Goal: Task Accomplishment & Management: Manage account settings

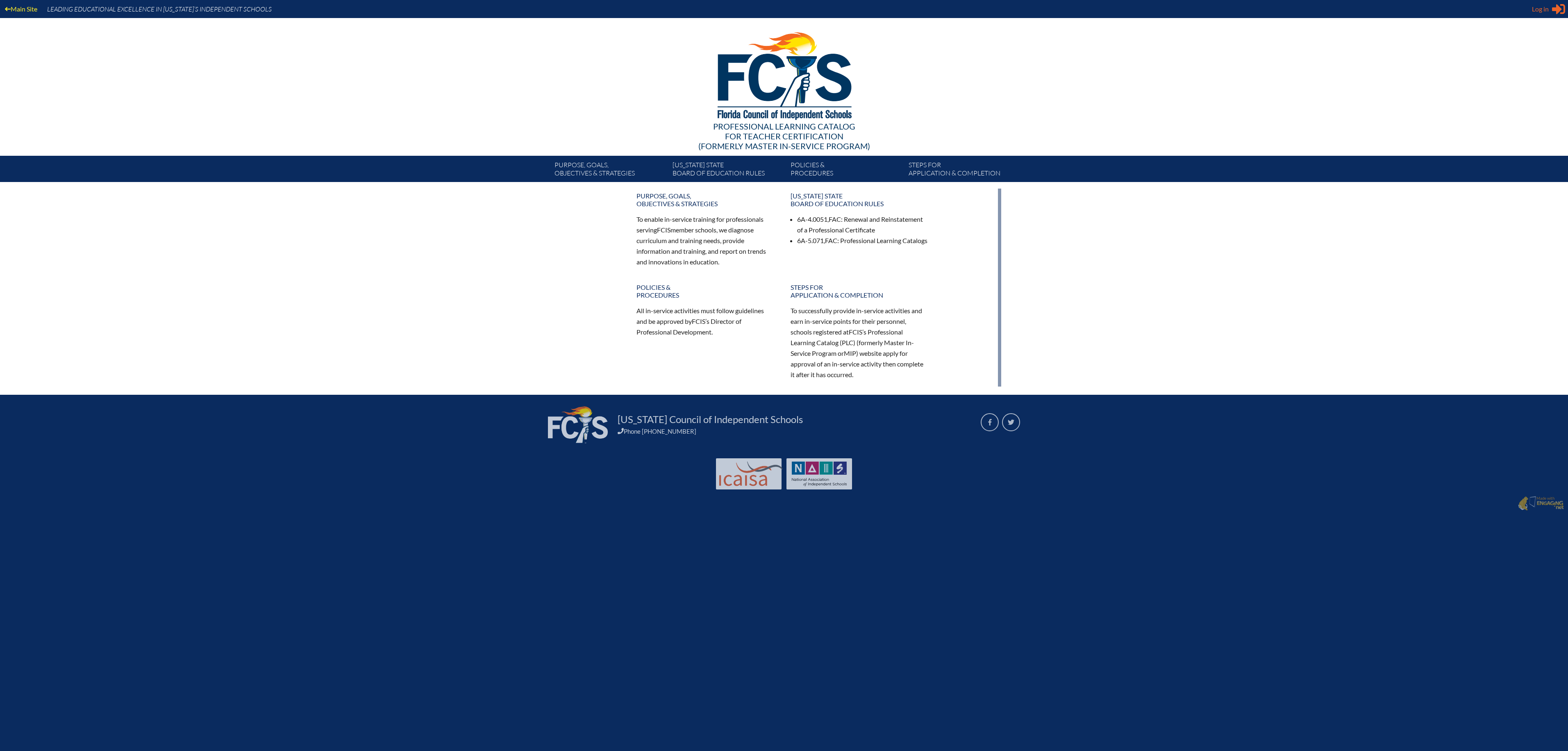
click at [1542, 11] on span "Log in" at bounding box center [1541, 9] width 17 height 10
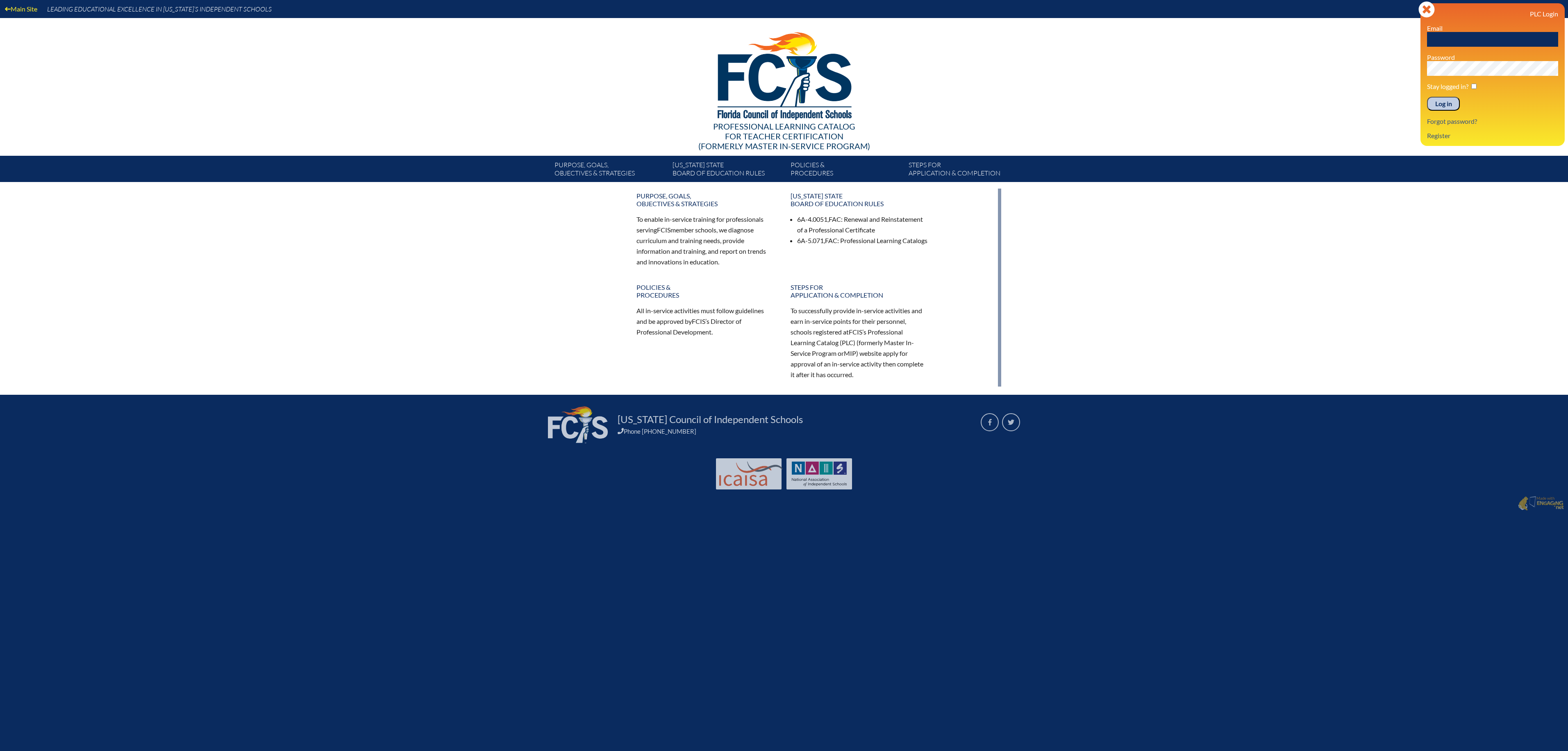
click at [1479, 43] on input "text" at bounding box center [1492, 39] width 131 height 15
type input "[EMAIL_ADDRESS][DOMAIN_NAME]"
click at [1454, 105] on input "Log in" at bounding box center [1443, 103] width 33 height 14
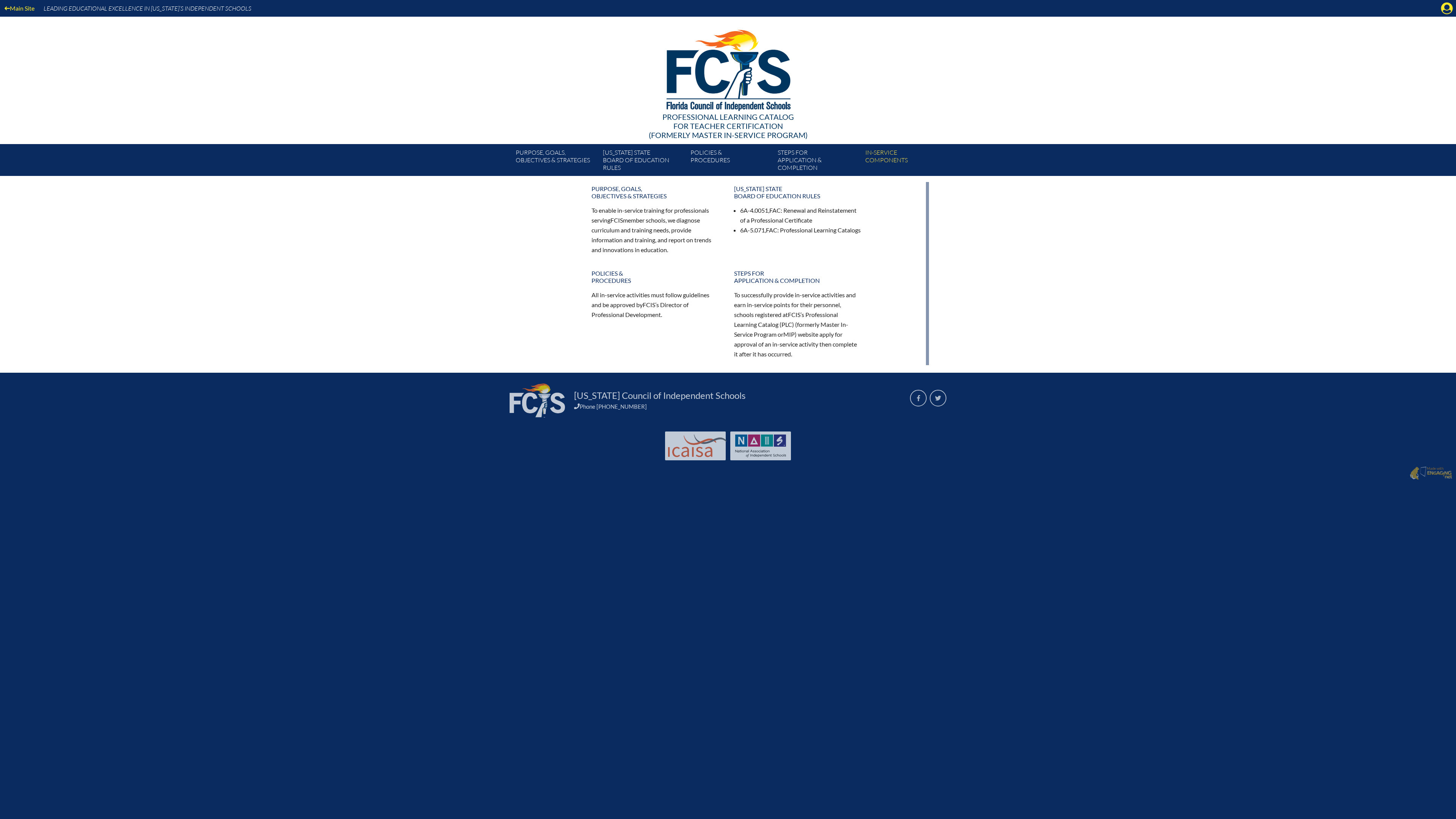
drag, startPoint x: 818, startPoint y: 179, endPoint x: 814, endPoint y: 127, distance: 52.2
click at [707, 174] on div "Main Site Leading Educational Excellence in Florida’s Independent Schools Profe…" at bounding box center [728, 241] width 1456 height 483
click at [655, 0] on div "Main Site Leading Educational Excellence in Florida’s Independent Schools" at bounding box center [728, 8] width 1456 height 17
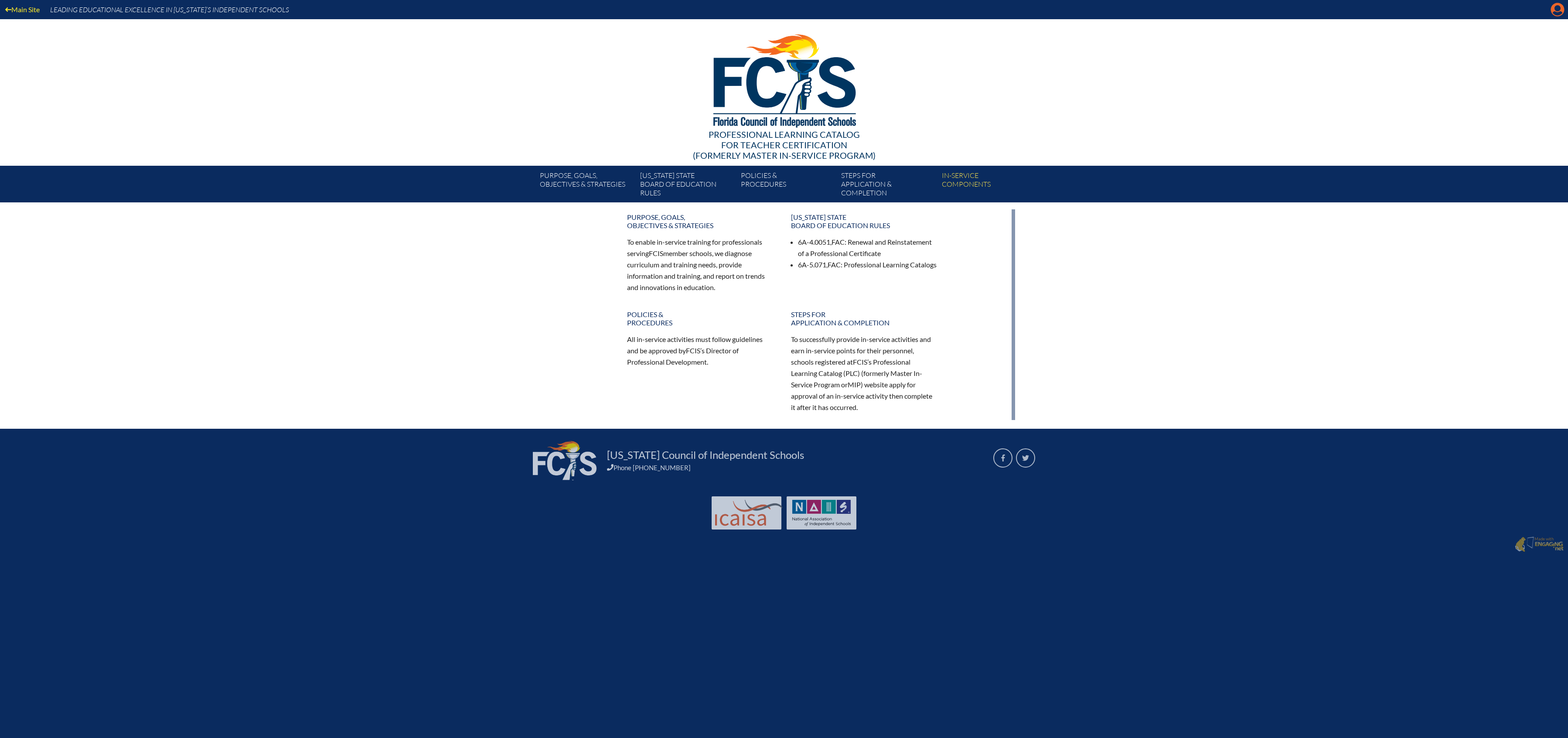
click at [813, 7] on icon "Manage account" at bounding box center [1557, 9] width 14 height 14
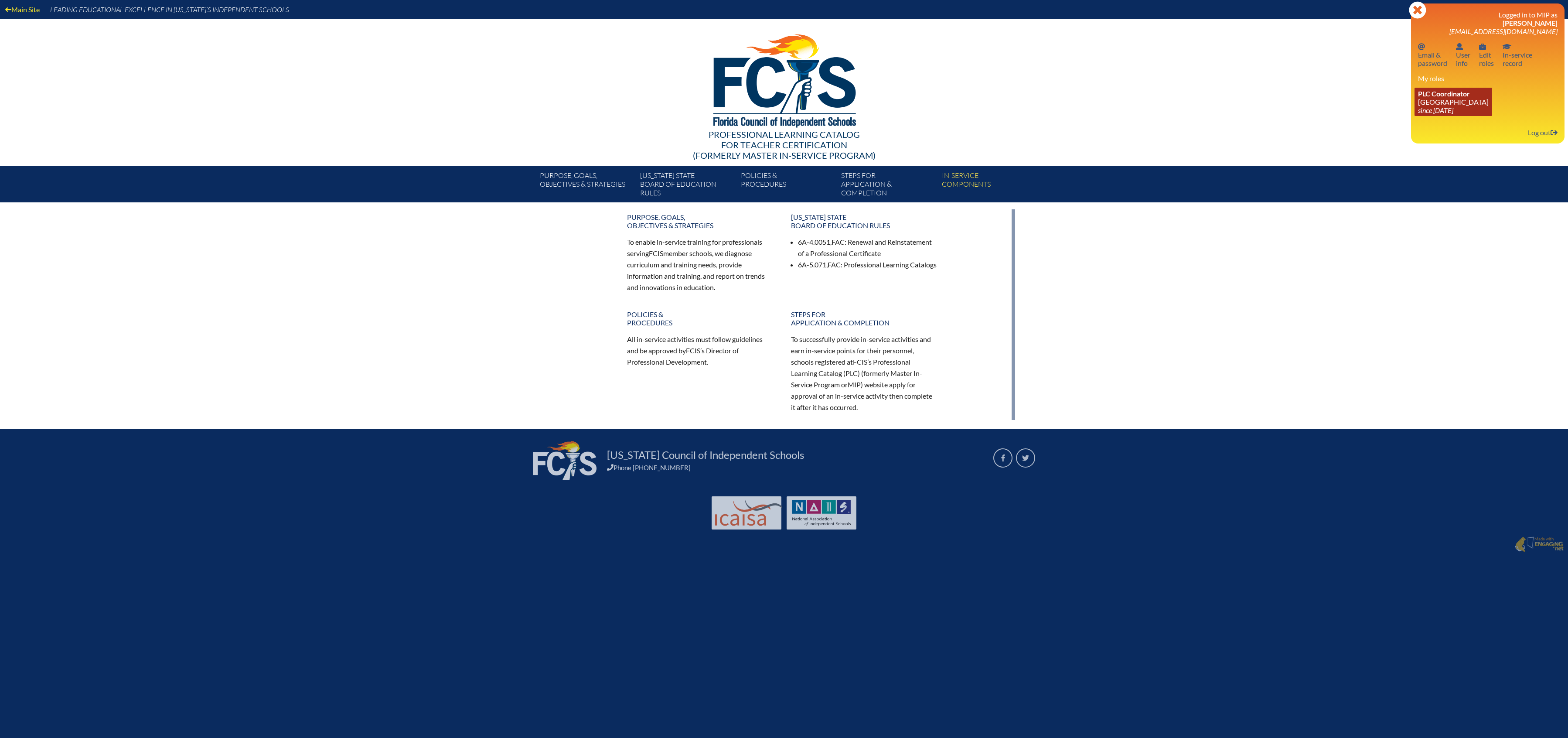
click at [813, 110] on icon "since [DATE]" at bounding box center [1436, 110] width 35 height 8
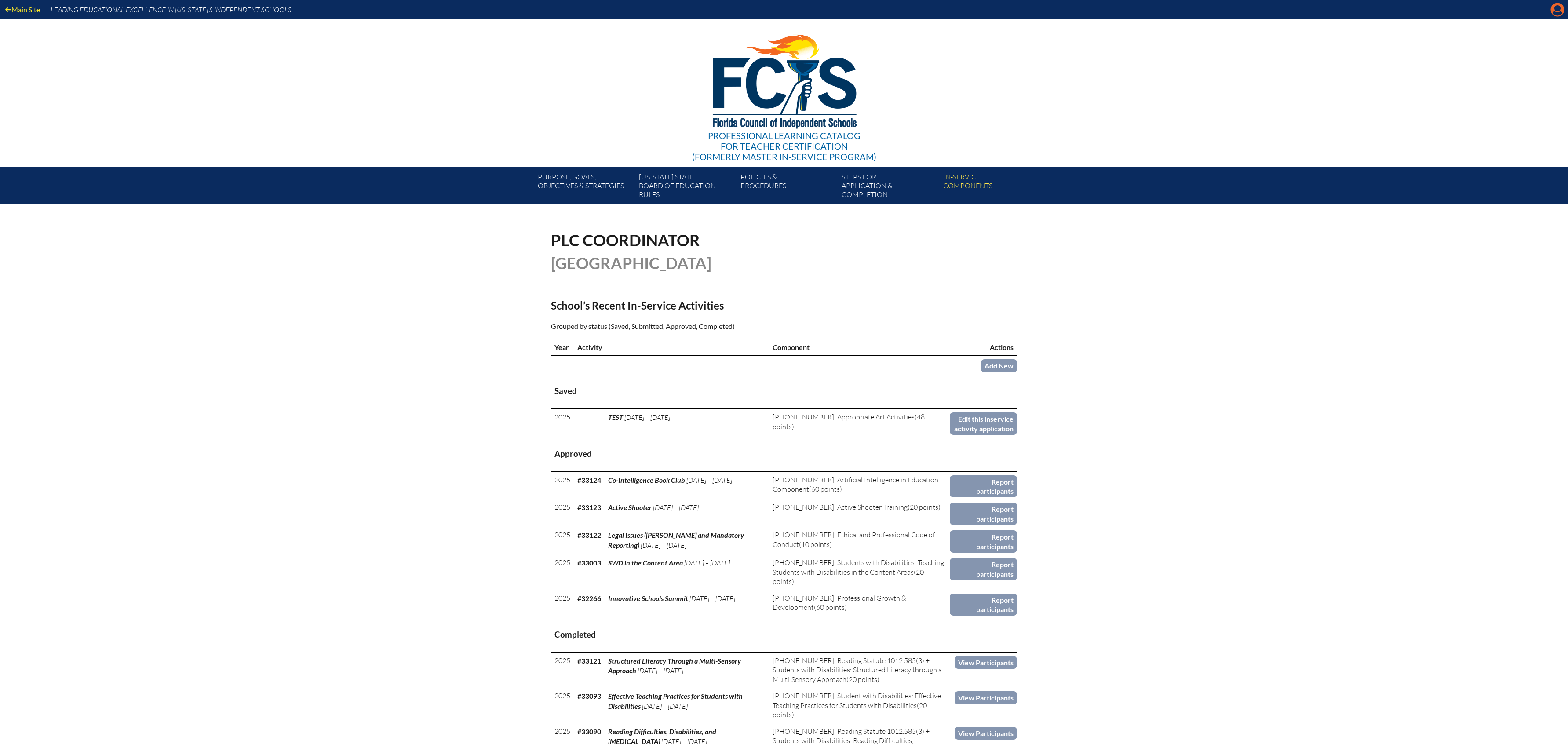
click at [1559, 9] on icon "Manage account" at bounding box center [1557, 9] width 14 height 14
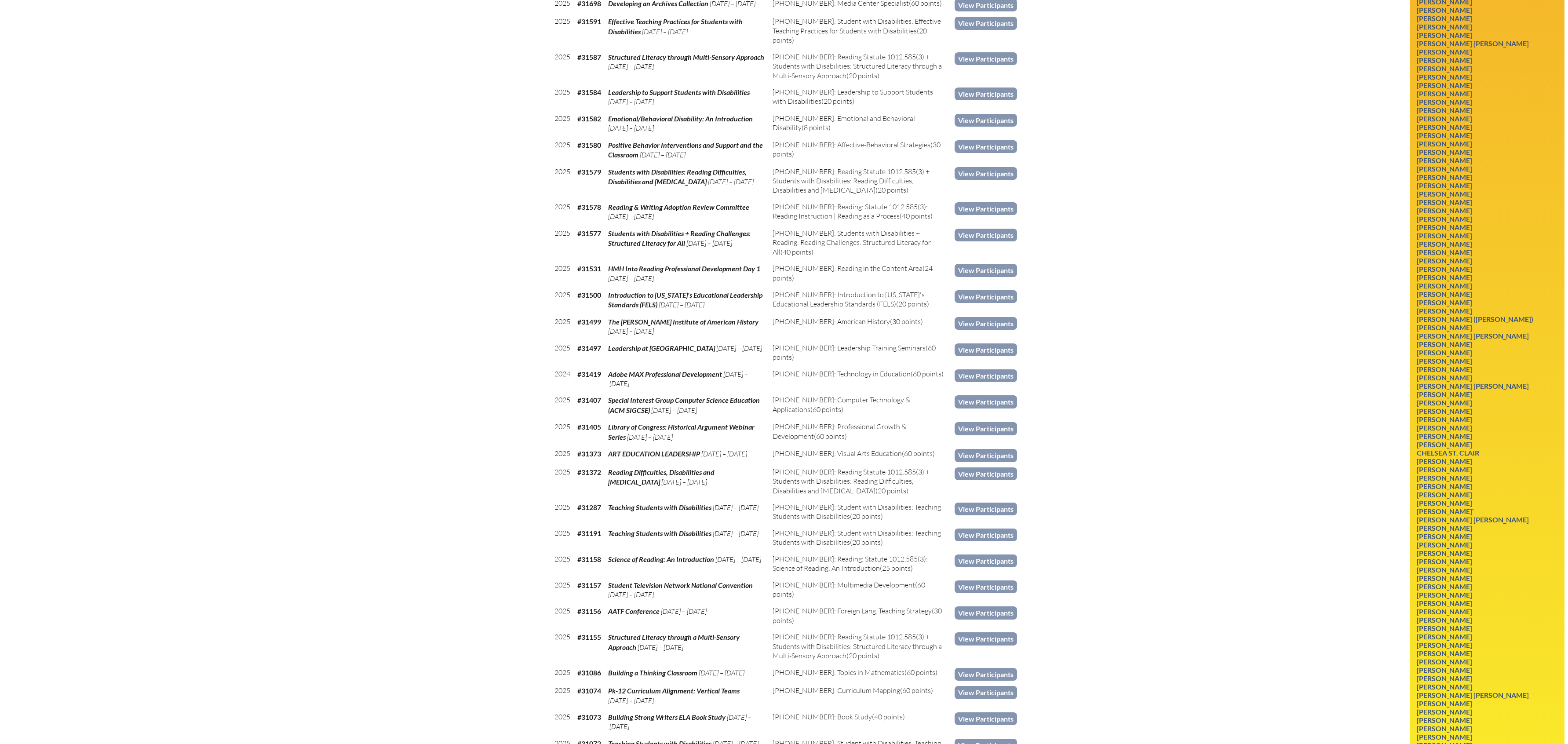
scroll to position [1630, 0]
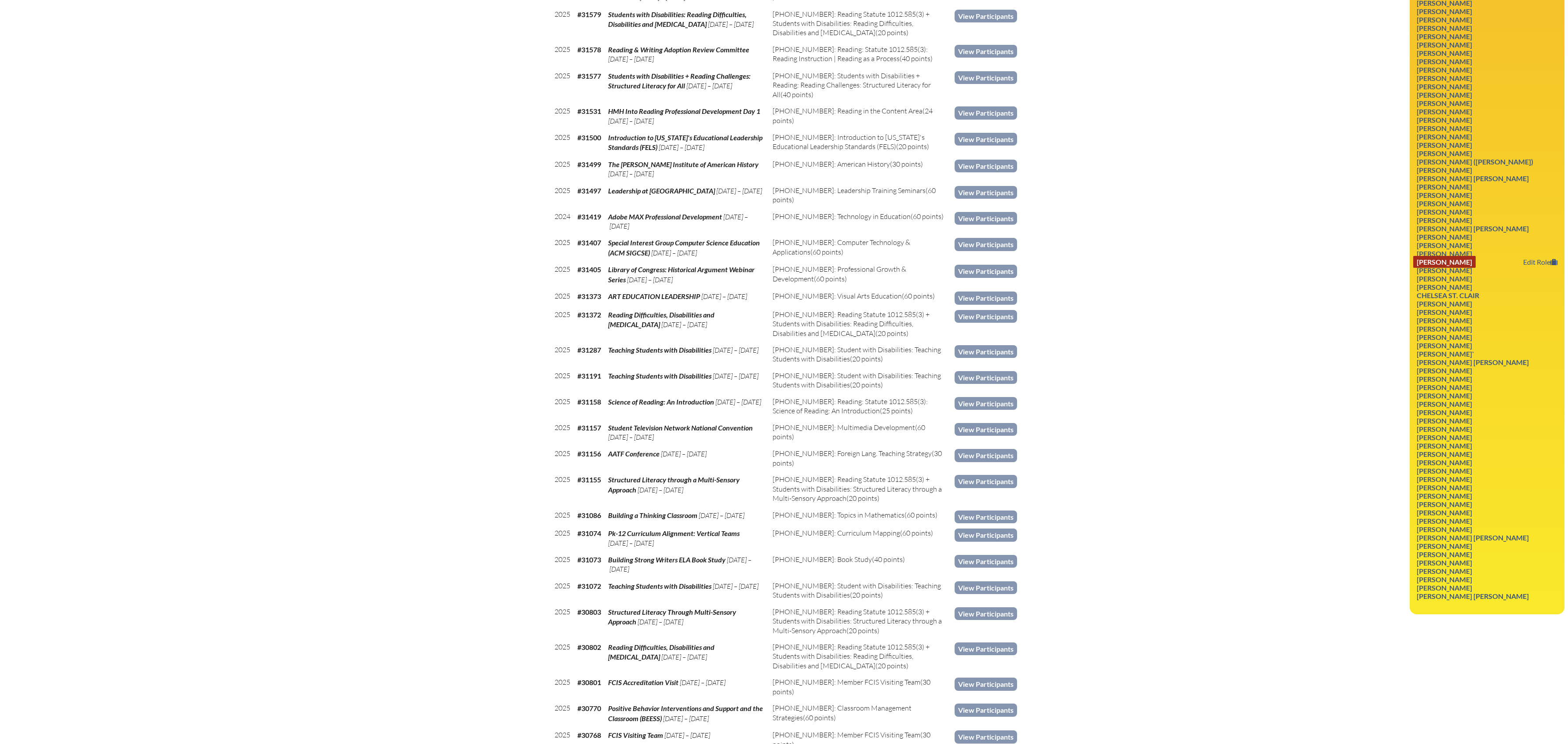
click at [1466, 268] on link "Meghan Smith" at bounding box center [1444, 262] width 62 height 12
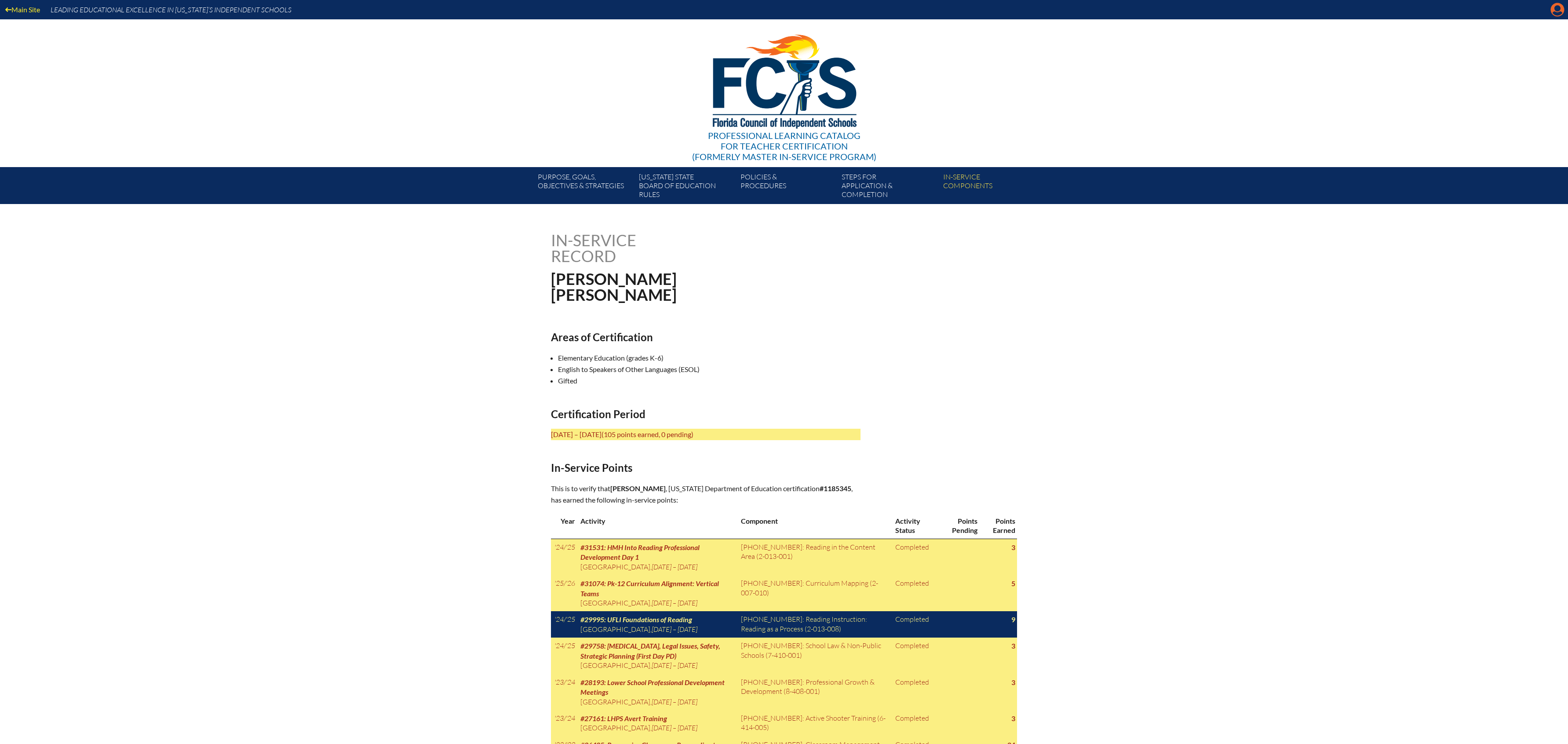
click at [1554, 9] on icon at bounding box center [1558, 10] width 14 height 14
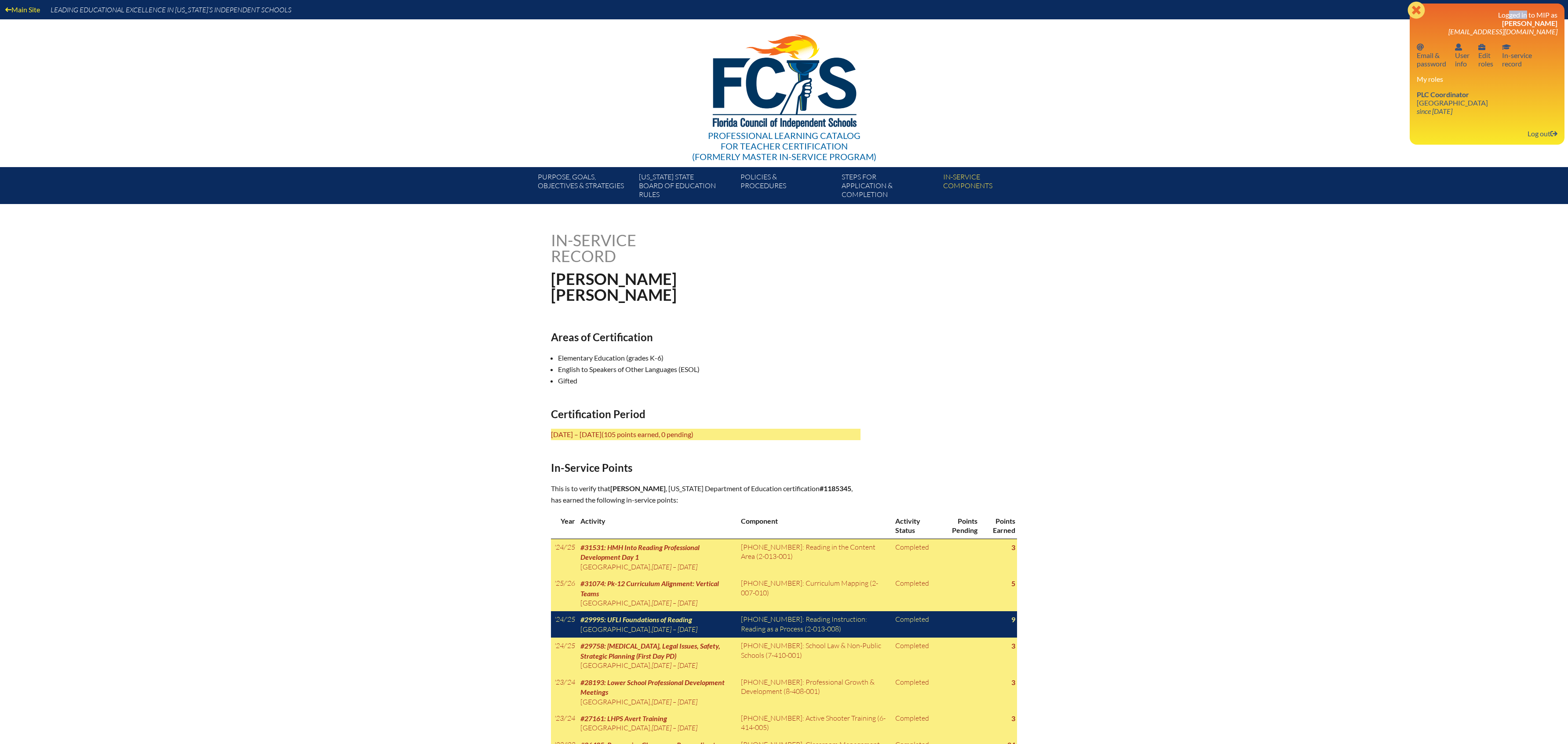
click at [1554, 9] on div "Close Manage account Logged in to MIP as Elease Mills emills@lhps.org Email pas…" at bounding box center [1487, 73] width 155 height 141
click at [1468, 58] on link "User info User info" at bounding box center [1462, 55] width 22 height 29
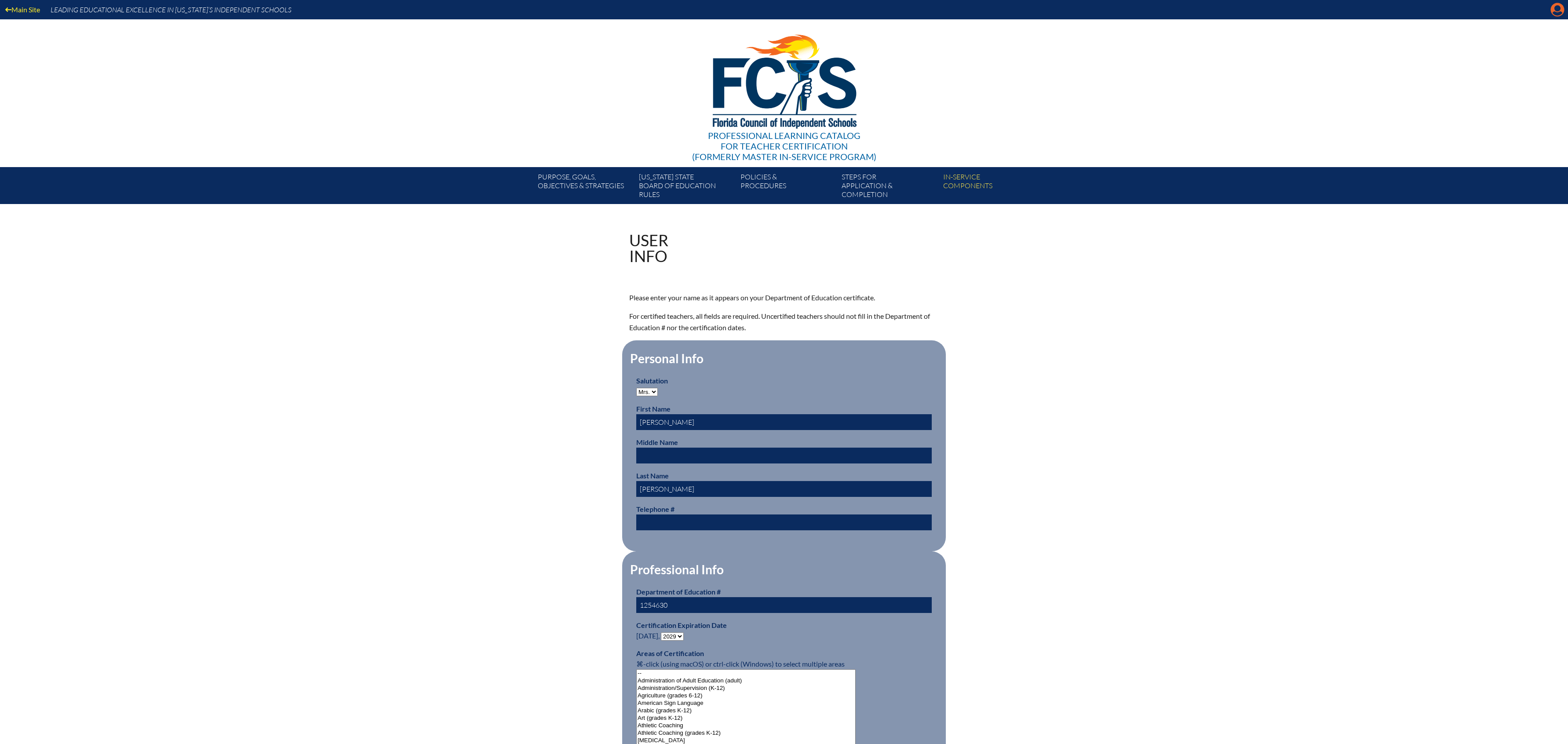
click at [1558, 14] on icon "Manage account" at bounding box center [1557, 9] width 14 height 14
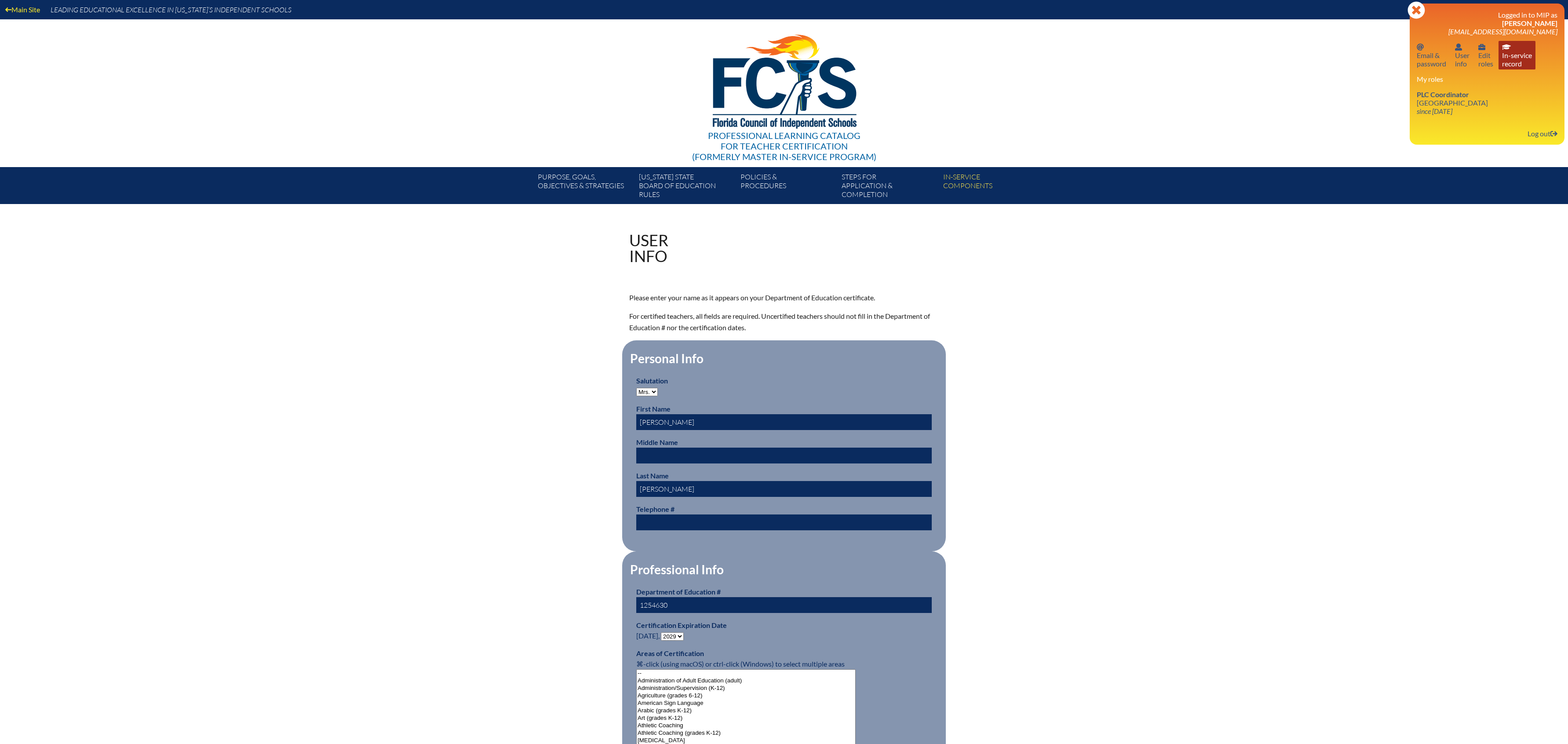
click at [1516, 59] on link "In-service record In-service record" at bounding box center [1517, 55] width 37 height 29
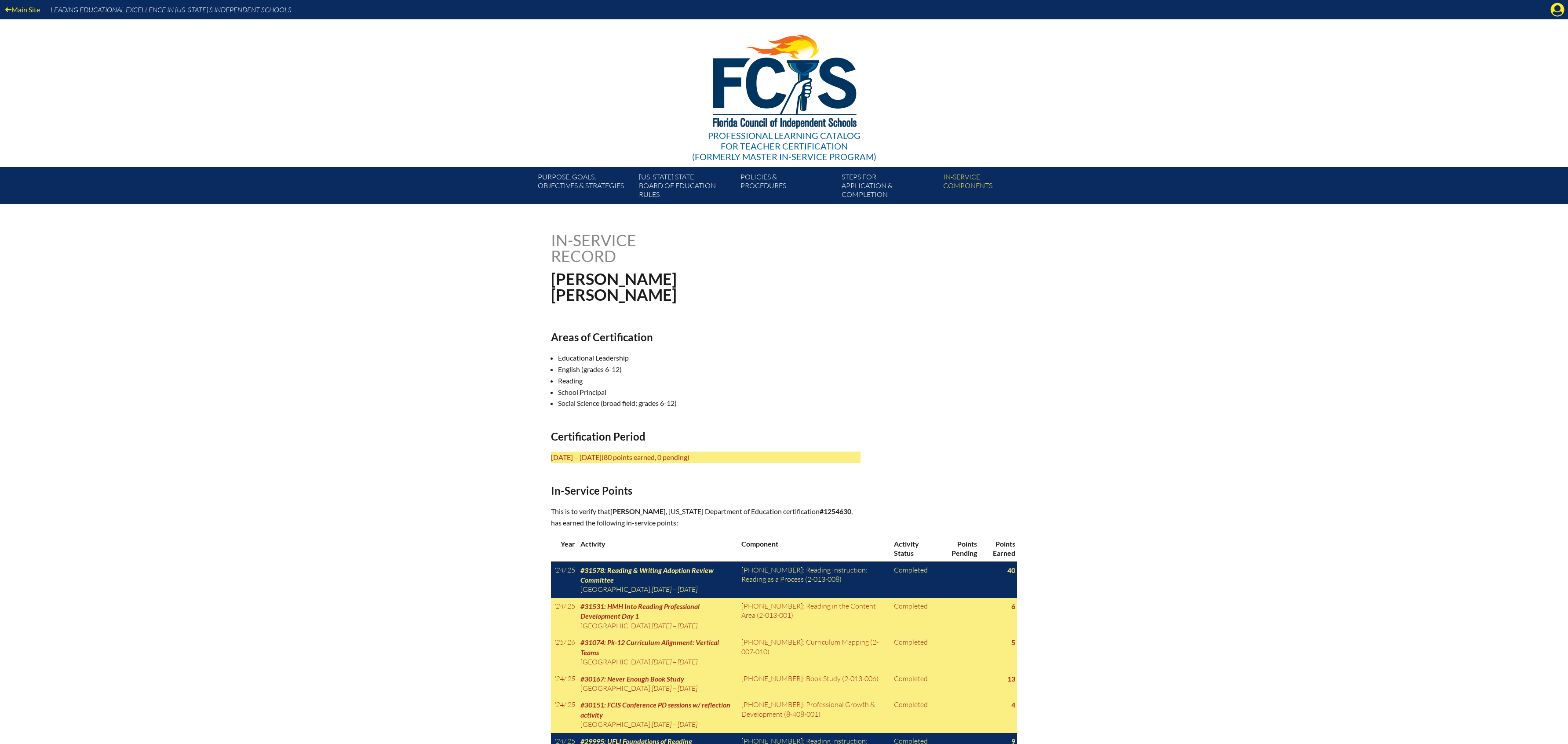
click at [1546, 14] on div "Main Site Leading Educational Excellence in Florida’s Independent Schools" at bounding box center [784, 10] width 1568 height 20
click at [1556, 7] on icon "Manage account" at bounding box center [1557, 9] width 14 height 14
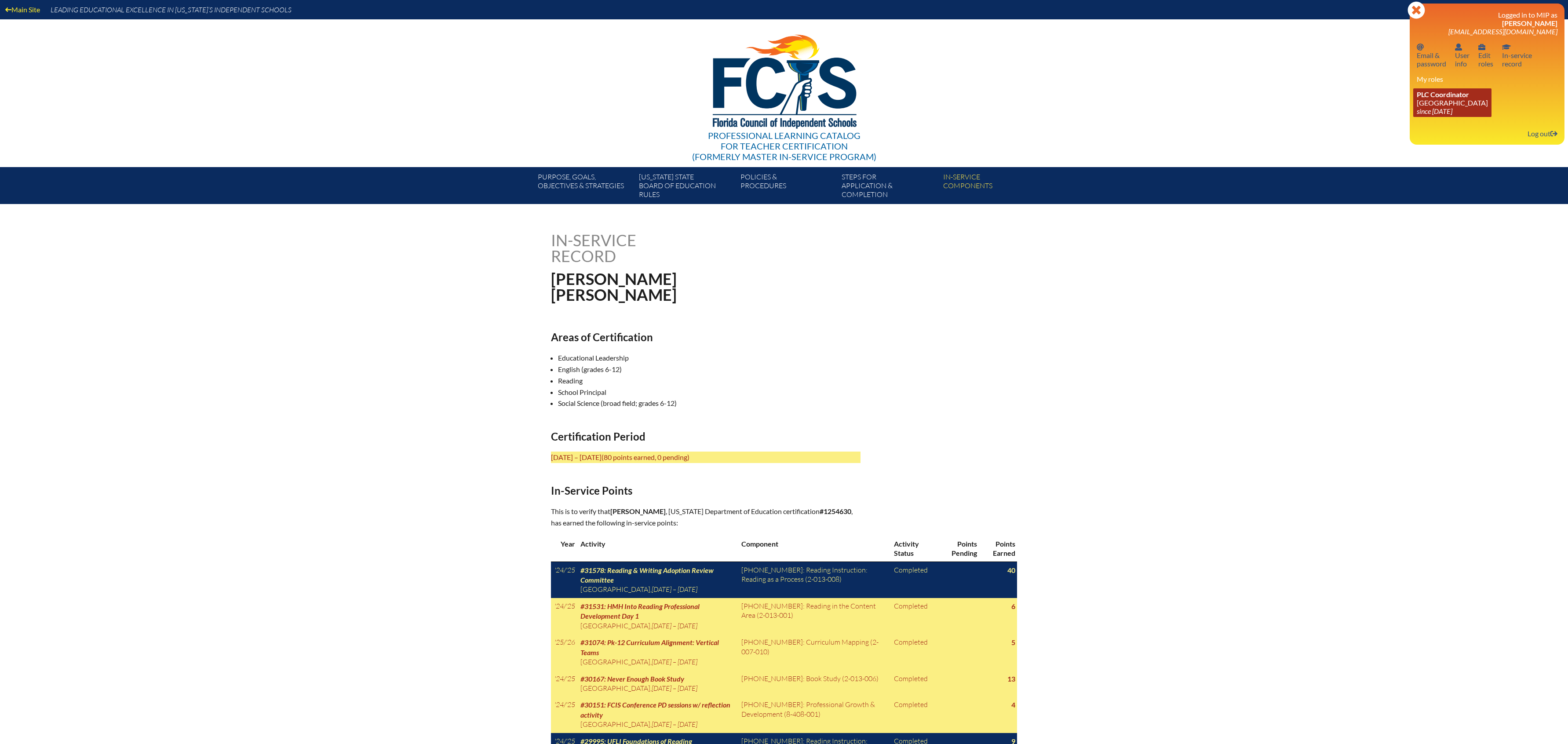
click at [1437, 113] on icon "since [DATE]" at bounding box center [1434, 111] width 35 height 9
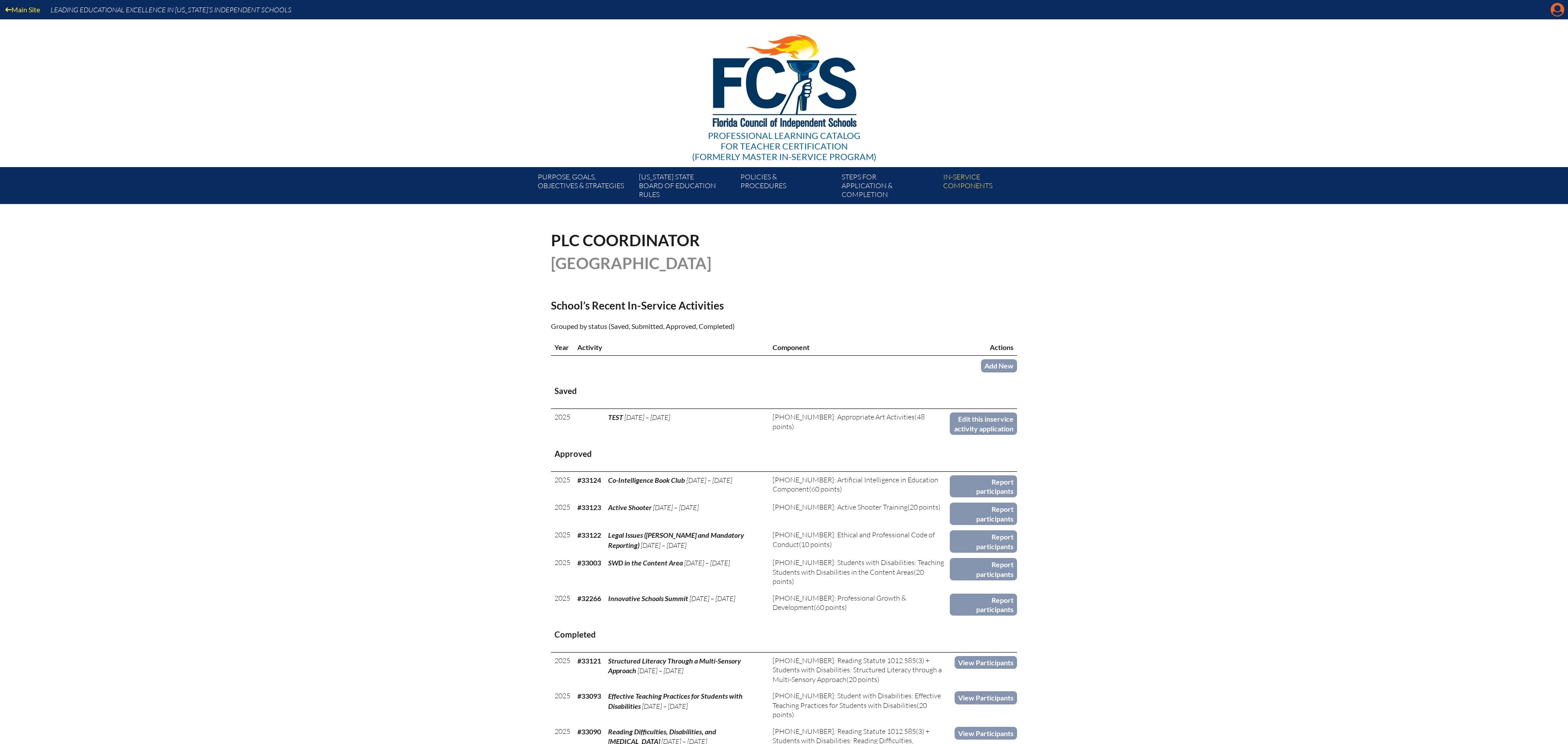
click at [1557, 7] on icon "Manage account" at bounding box center [1557, 9] width 14 height 14
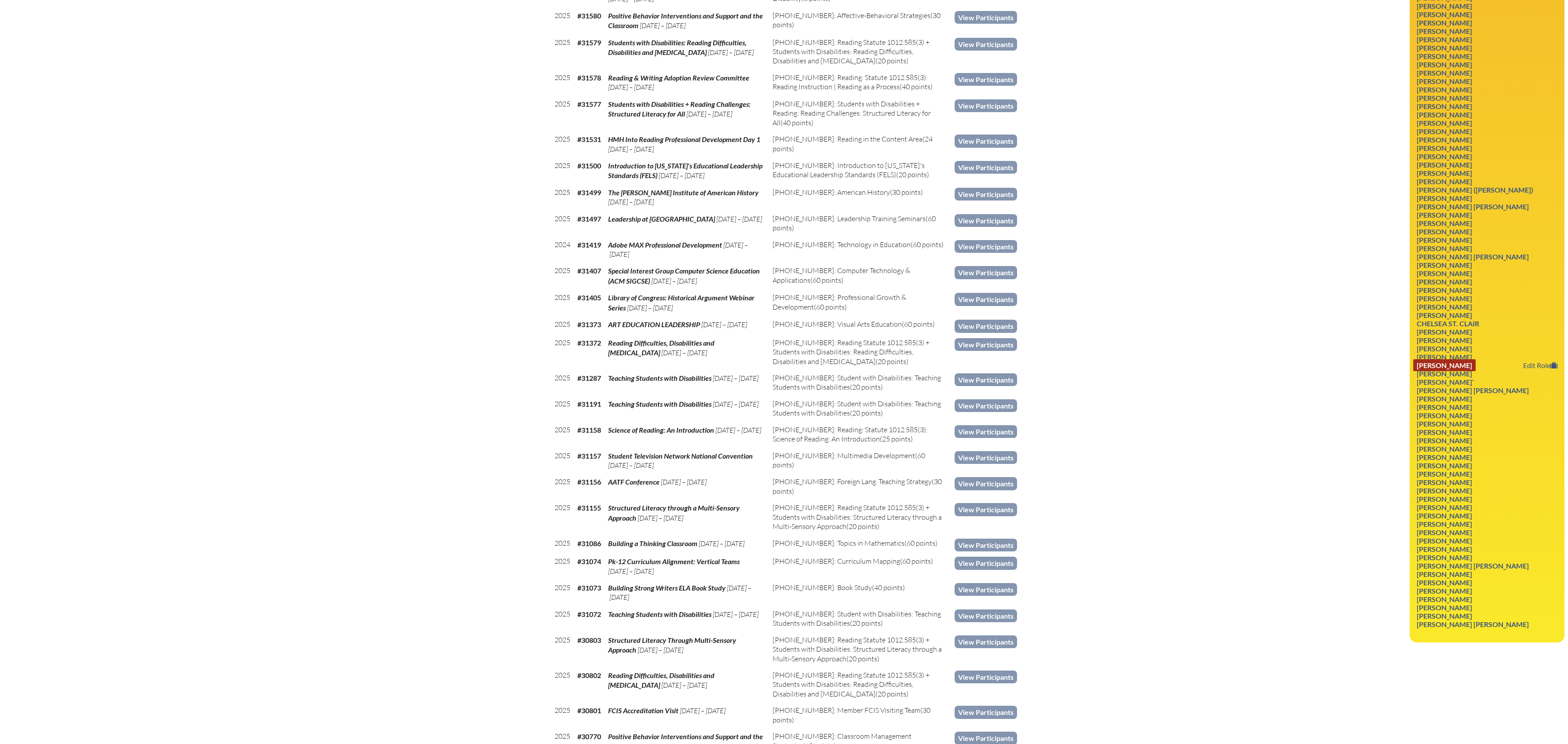
scroll to position [1605, 0]
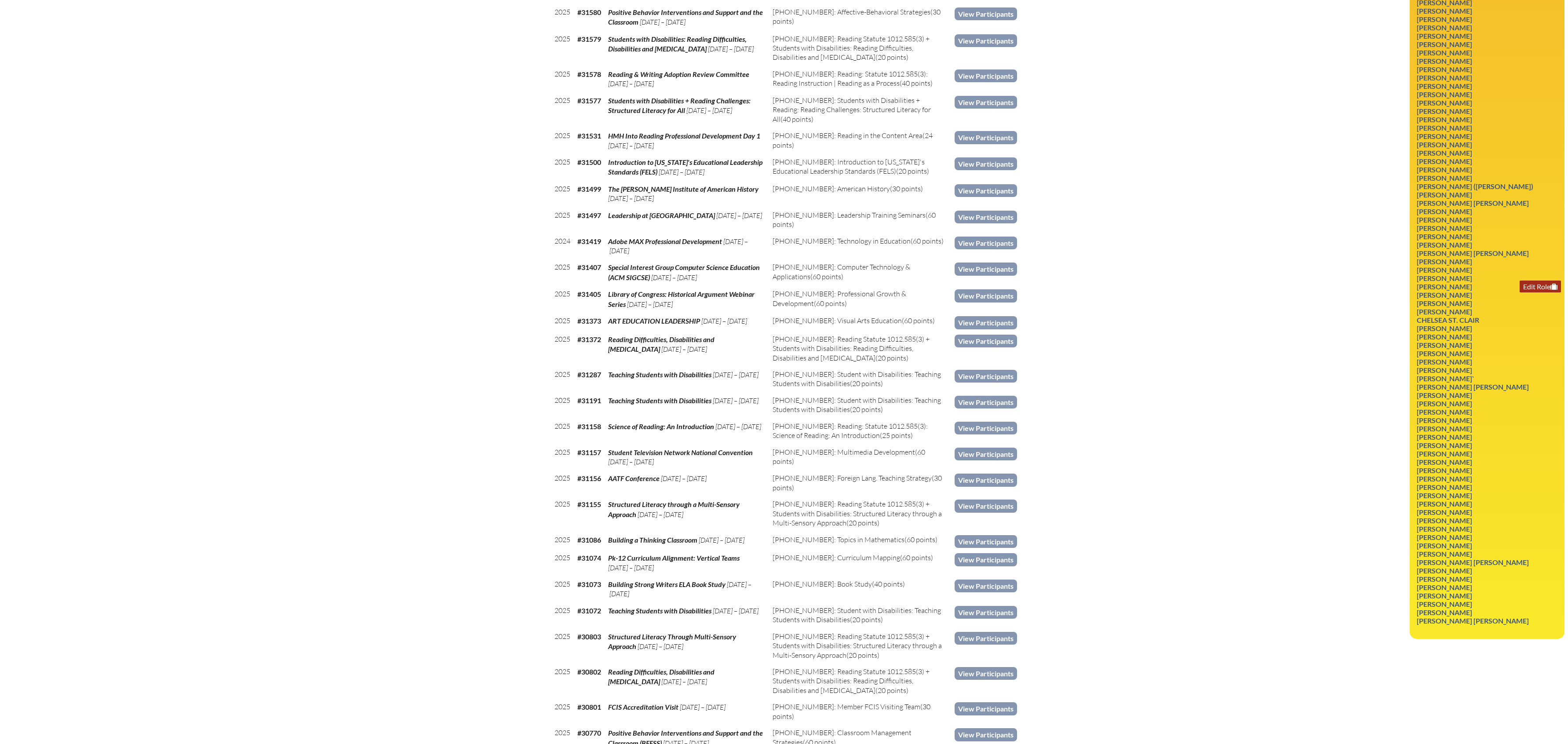
click at [1537, 292] on link "Edit Role" at bounding box center [1540, 286] width 41 height 12
